Goal: Information Seeking & Learning: Learn about a topic

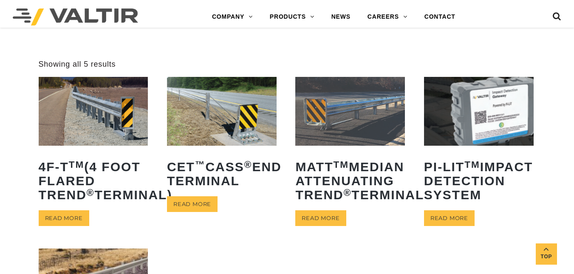
scroll to position [239, 0]
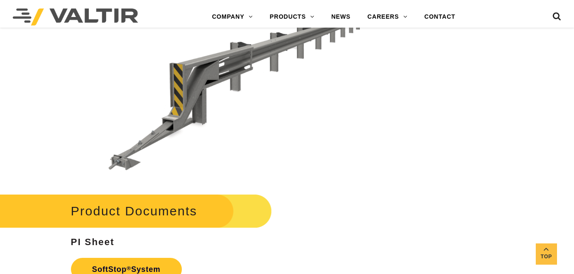
scroll to position [2093, 0]
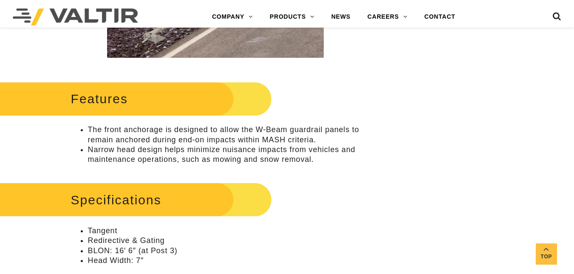
scroll to position [249, 0]
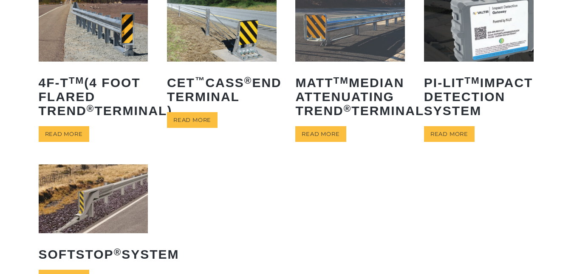
scroll to position [75, 0]
